Goal: Task Accomplishment & Management: Manage account settings

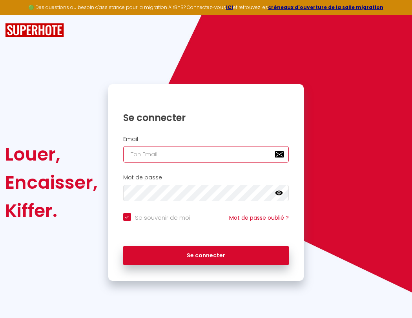
type input "s"
checkbox input "true"
type input "su"
checkbox input "true"
type input "sup"
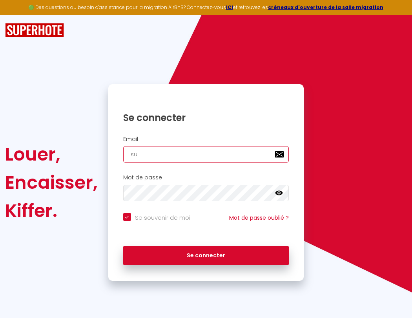
checkbox input "true"
type input "supe"
checkbox input "true"
type input "super"
checkbox input "true"
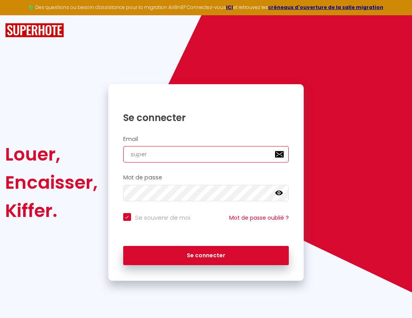
type input "superb"
checkbox input "true"
type input "superbo"
checkbox input "true"
type input "superbor"
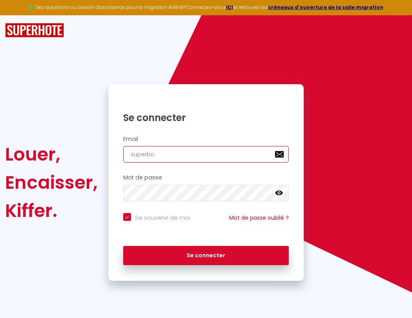
checkbox input "true"
type input "s"
checkbox input "true"
type input "superborde"
checkbox input "true"
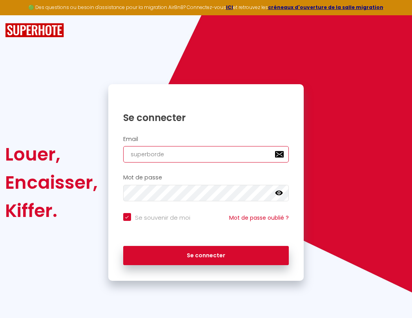
type input "superbordea"
checkbox input "true"
type input "superbordeau"
checkbox input "true"
type input "superbordeaux"
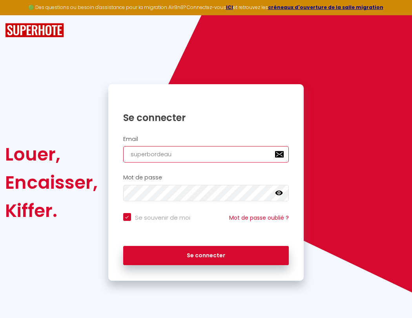
checkbox input "true"
type input "superb"
checkbox input "true"
type input "superbordeaux@"
checkbox input "true"
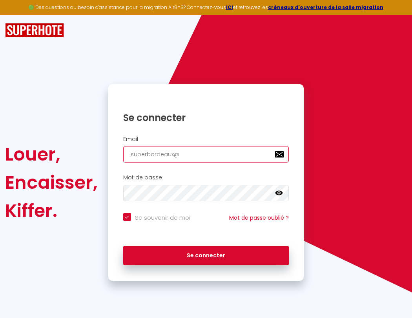
type input "superbo"
checkbox input "true"
type input "superbordeaux@g"
checkbox input "true"
type input "superbor"
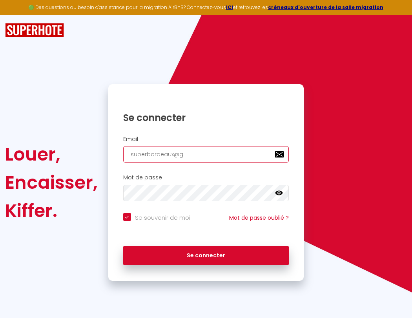
checkbox input "true"
type input "s"
checkbox input "true"
type input "superbord"
checkbox input "true"
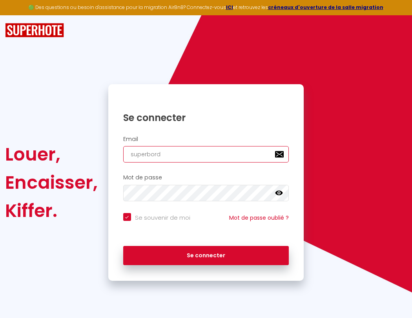
type input "superbordeaux@gma"
checkbox input "true"
type input "superborde"
checkbox input "true"
type input "superbordeaux@gmai"
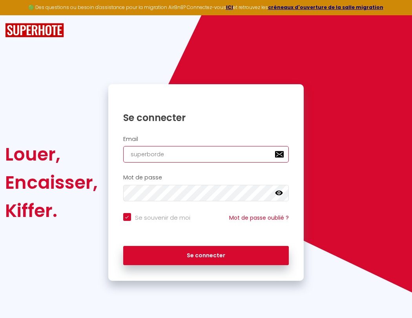
checkbox input "true"
type input "superbordea"
checkbox input "true"
type input "[EMAIL_ADDRESS]"
checkbox input "true"
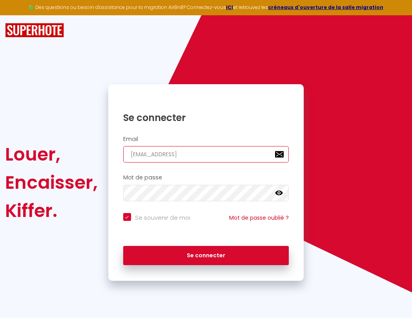
type input "super"
checkbox input "true"
type input "[EMAIL_ADDRESS]."
checkbox input "true"
type input "superb"
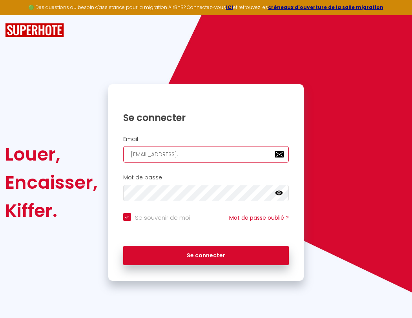
checkbox input "true"
type input "superbordeaux"
checkbox input "true"
type input "superbordeaux@gmail.c"
checkbox input "true"
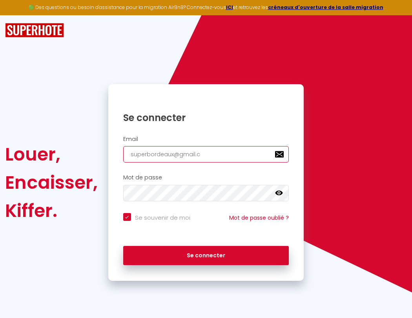
type input "superbo"
checkbox input "true"
